Goal: Navigation & Orientation: Find specific page/section

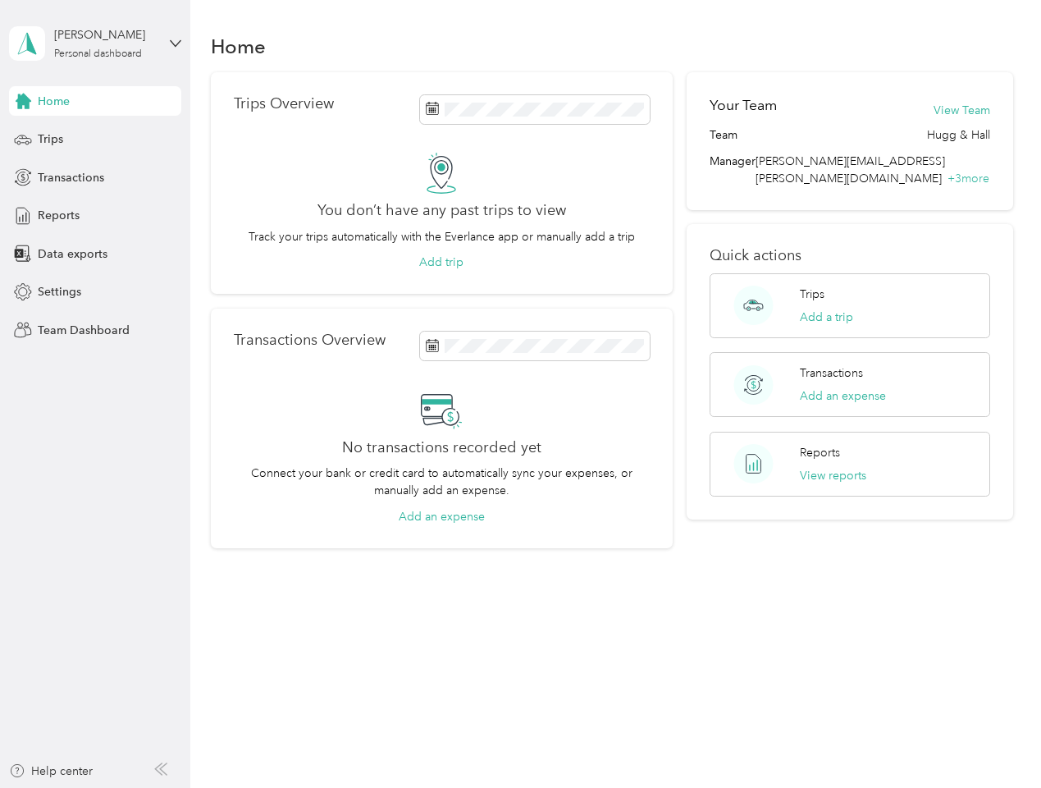
click at [520, 394] on div "No transactions recorded yet Connect your bank or credit card to automatically …" at bounding box center [442, 457] width 416 height 136
click at [95, 43] on div "[PERSON_NAME]" at bounding box center [105, 34] width 103 height 17
click at [23, 101] on div "You’re signed in as [PERSON_NAME][EMAIL_ADDRESS][PERSON_NAME][DOMAIN_NAME] Team…" at bounding box center [274, 143] width 531 height 167
